Goal: Navigation & Orientation: Find specific page/section

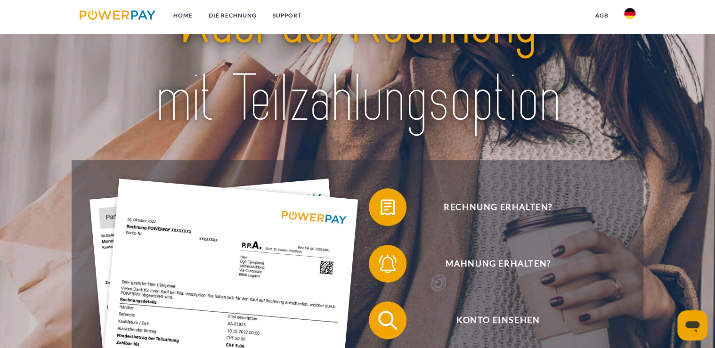
scroll to position [113, 0]
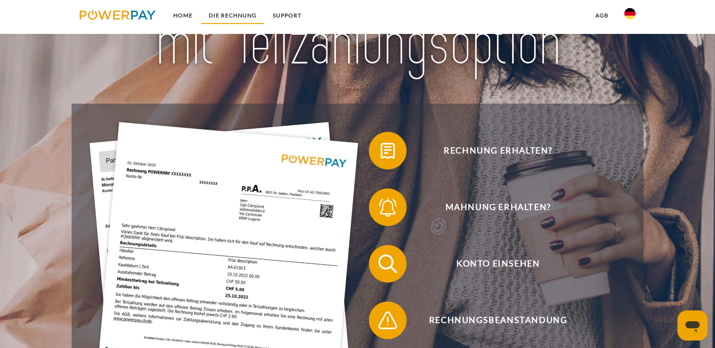
click at [226, 15] on link "DIE RECHNUNG" at bounding box center [233, 15] width 64 height 17
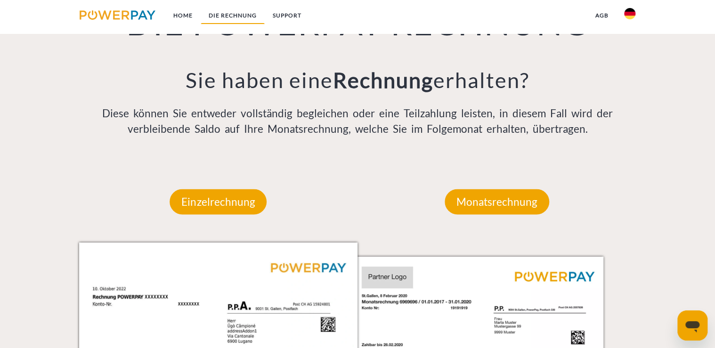
scroll to position [735, 0]
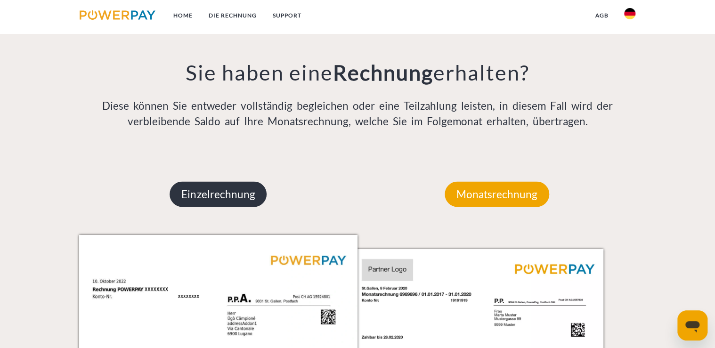
click at [217, 192] on p "Einzelrechnung" at bounding box center [218, 193] width 97 height 25
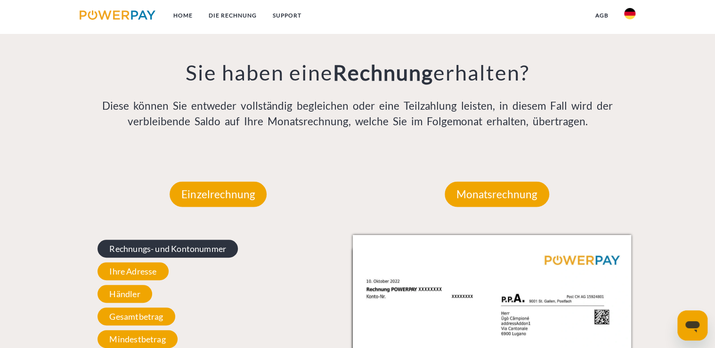
click at [182, 250] on span "Rechnungs- und Kontonummer" at bounding box center [168, 249] width 140 height 18
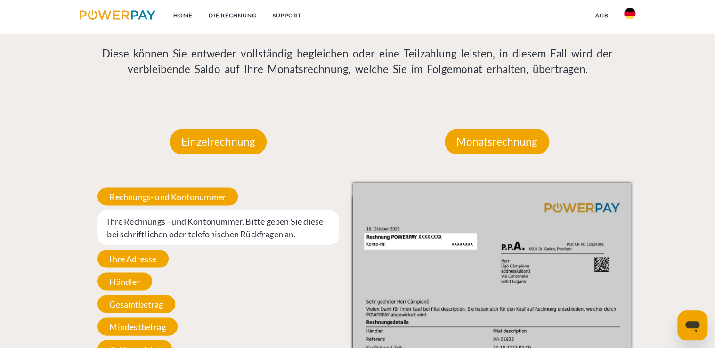
scroll to position [773, 0]
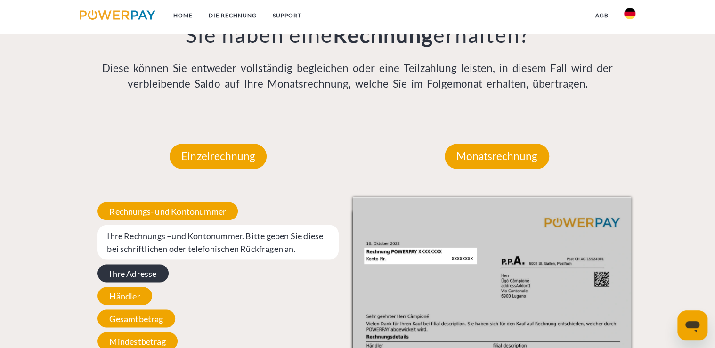
click at [134, 271] on span "Ihre Adresse" at bounding box center [133, 273] width 71 height 18
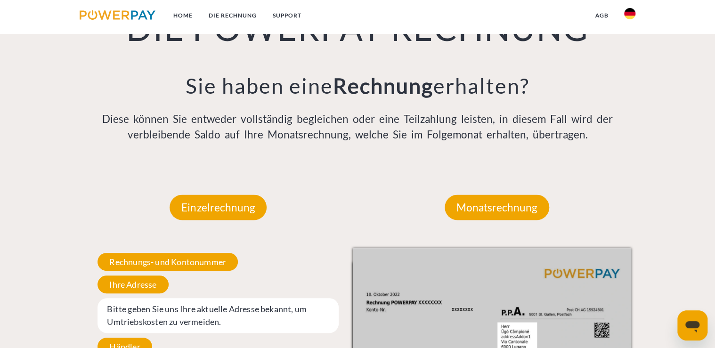
scroll to position [735, 0]
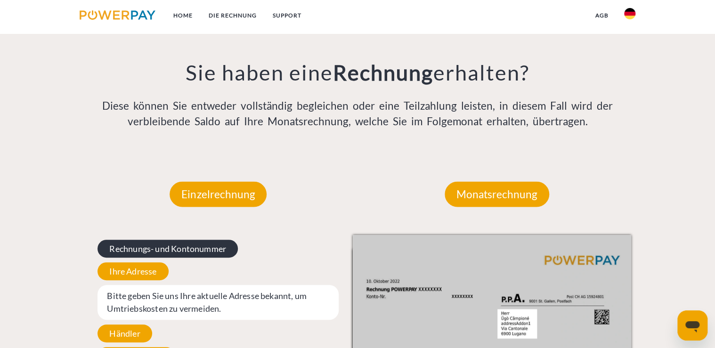
click at [186, 249] on span "Rechnungs- und Kontonummer" at bounding box center [168, 249] width 140 height 18
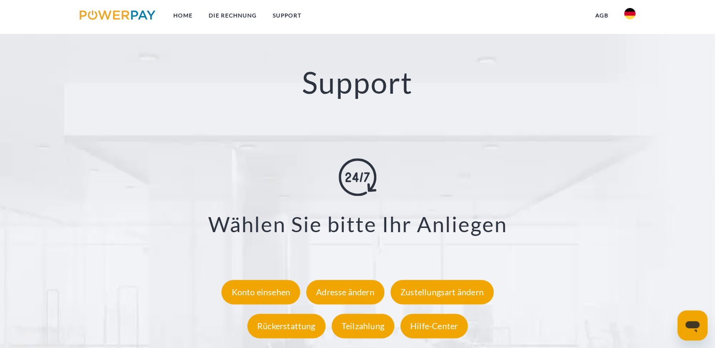
scroll to position [1753, 0]
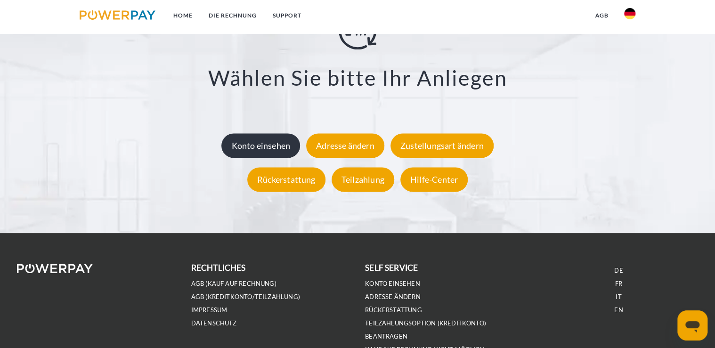
click at [256, 147] on div "Konto einsehen" at bounding box center [261, 145] width 79 height 25
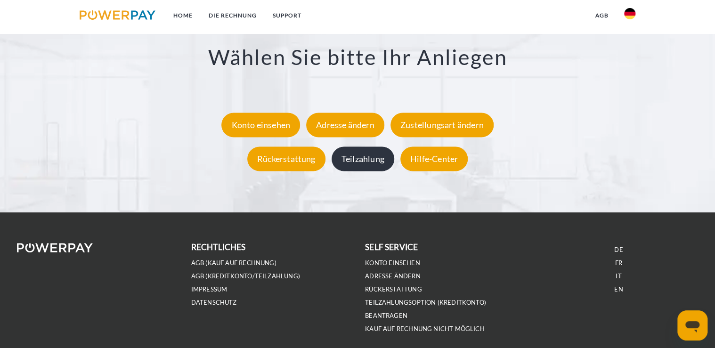
scroll to position [1699, 0]
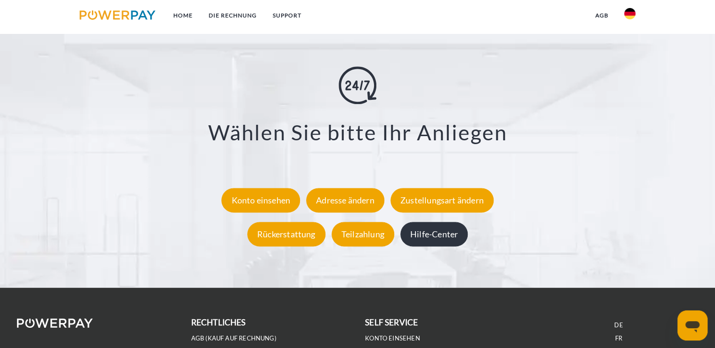
click at [418, 232] on div "Hilfe-Center" at bounding box center [434, 234] width 67 height 25
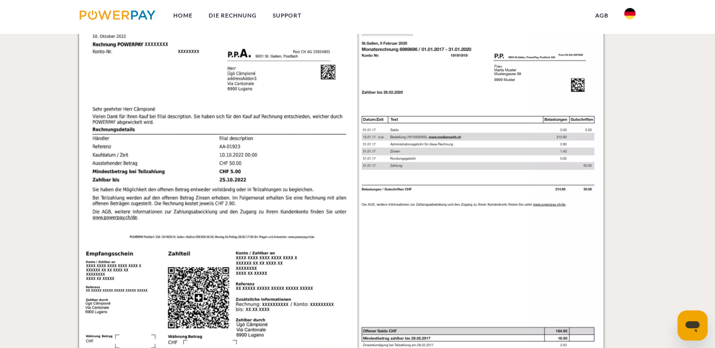
scroll to position [830, 0]
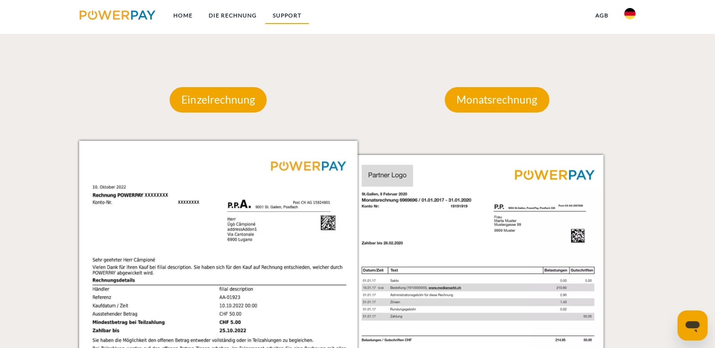
click at [279, 14] on link "SUPPORT" at bounding box center [287, 15] width 45 height 17
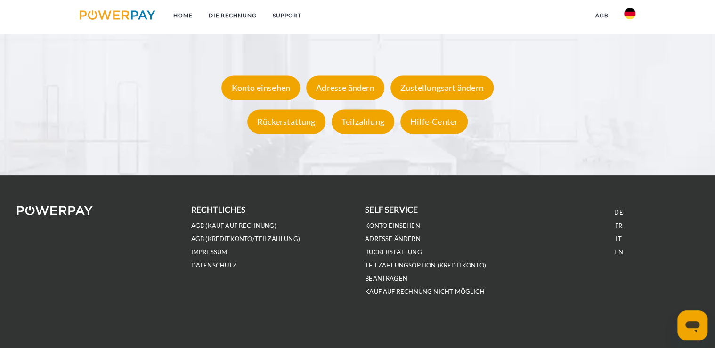
scroll to position [1812, 0]
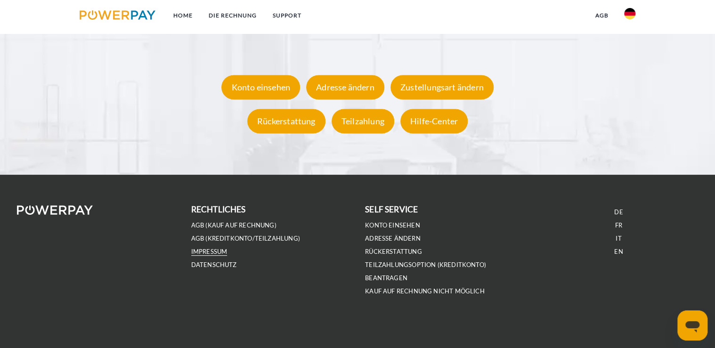
click at [213, 251] on link "IMPRESSUM" at bounding box center [209, 252] width 36 height 8
click at [207, 262] on link "DATENSCHUTZ" at bounding box center [214, 265] width 46 height 8
click at [444, 119] on div "Hilfe-Center" at bounding box center [434, 121] width 67 height 25
